Goal: Task Accomplishment & Management: Use online tool/utility

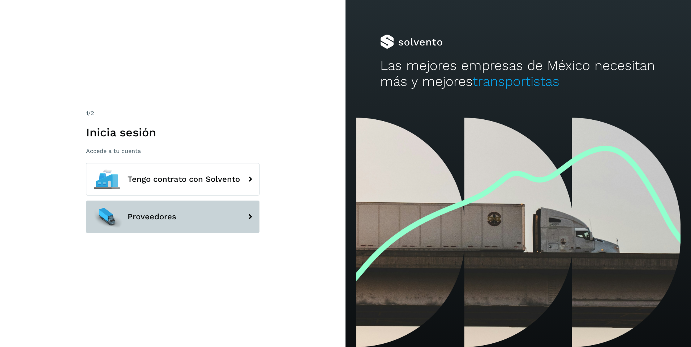
click at [202, 218] on button "Proveedores" at bounding box center [172, 217] width 173 height 33
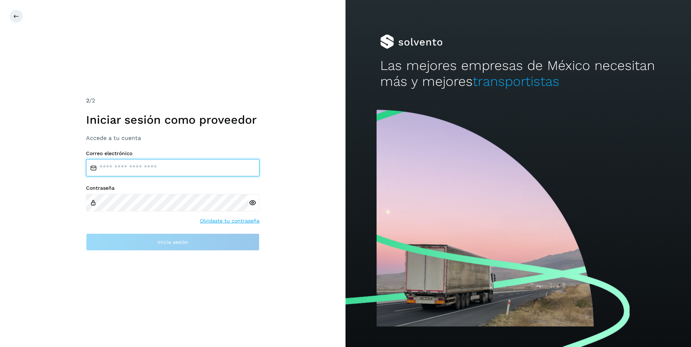
type input "**********"
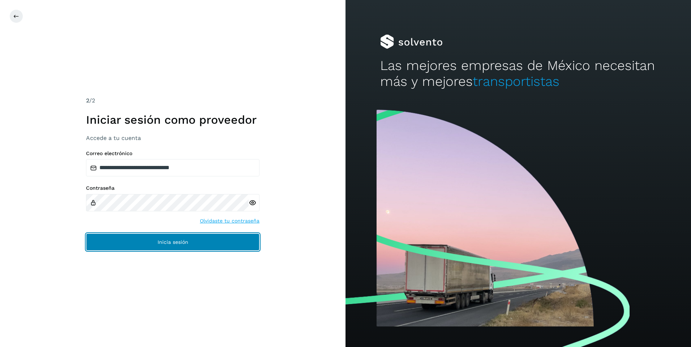
click at [204, 239] on button "Inicia sesión" at bounding box center [172, 242] width 173 height 17
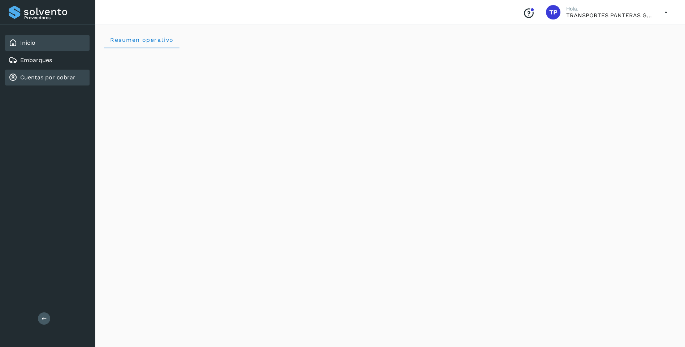
click at [55, 82] on div "Cuentas por cobrar" at bounding box center [42, 77] width 67 height 9
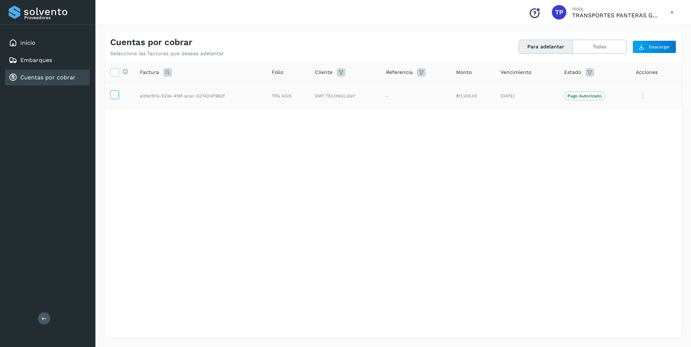
click at [115, 92] on icon at bounding box center [115, 95] width 8 height 8
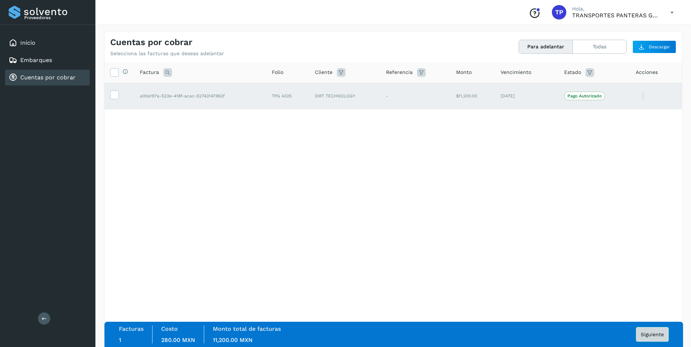
click at [657, 338] on button "Siguiente" at bounding box center [652, 335] width 33 height 14
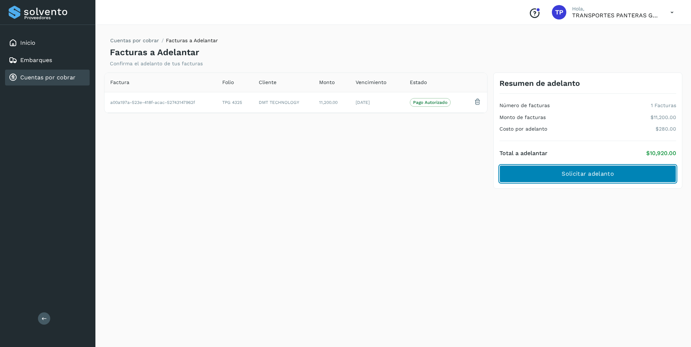
click at [591, 168] on button "Solicitar adelanto" at bounding box center [587, 173] width 177 height 17
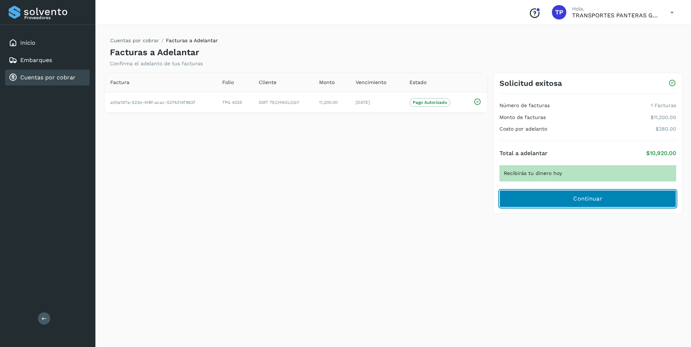
click at [585, 199] on span "Continuar" at bounding box center [587, 199] width 29 height 8
